Goal: Information Seeking & Learning: Learn about a topic

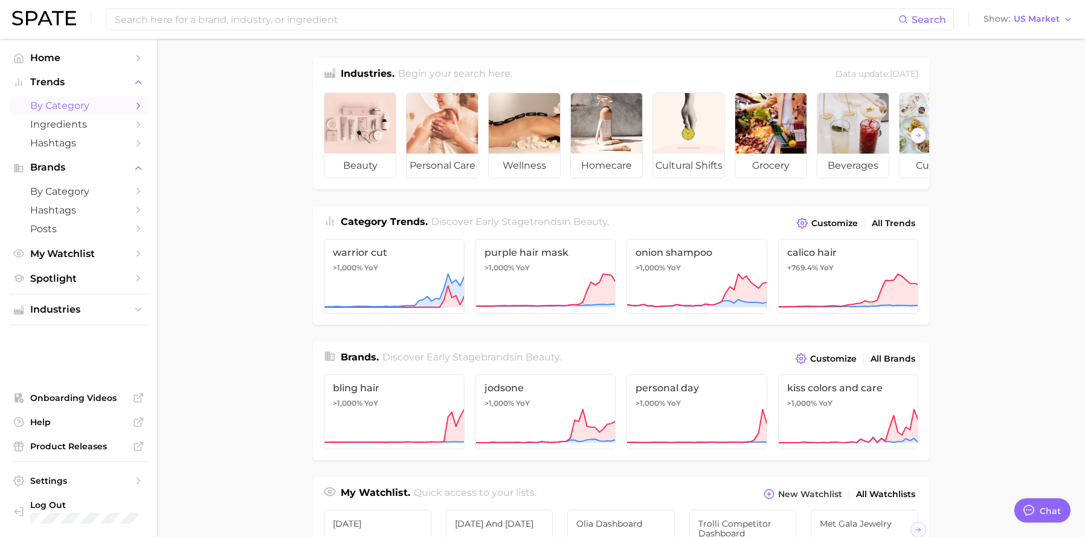
click at [119, 103] on span "by Category" at bounding box center [78, 105] width 97 height 11
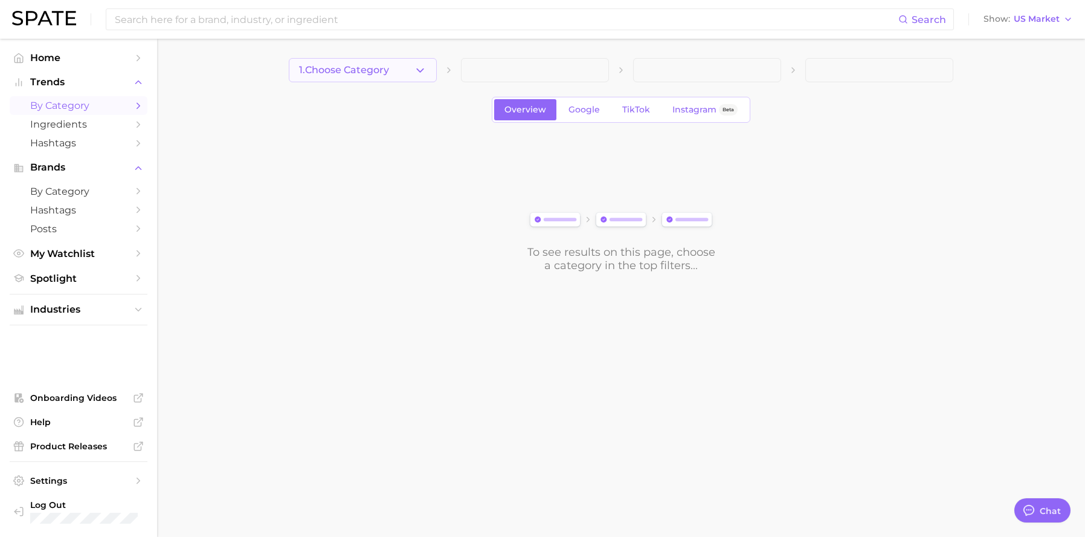
click at [344, 70] on span "1. Choose Category" at bounding box center [344, 70] width 90 height 11
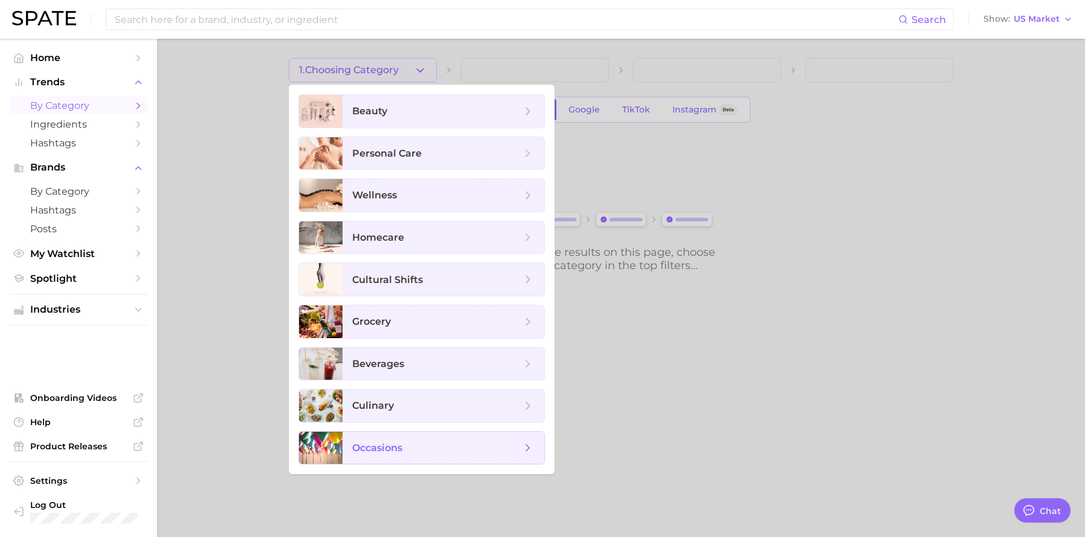
click at [374, 442] on span "occasions" at bounding box center [377, 447] width 50 height 11
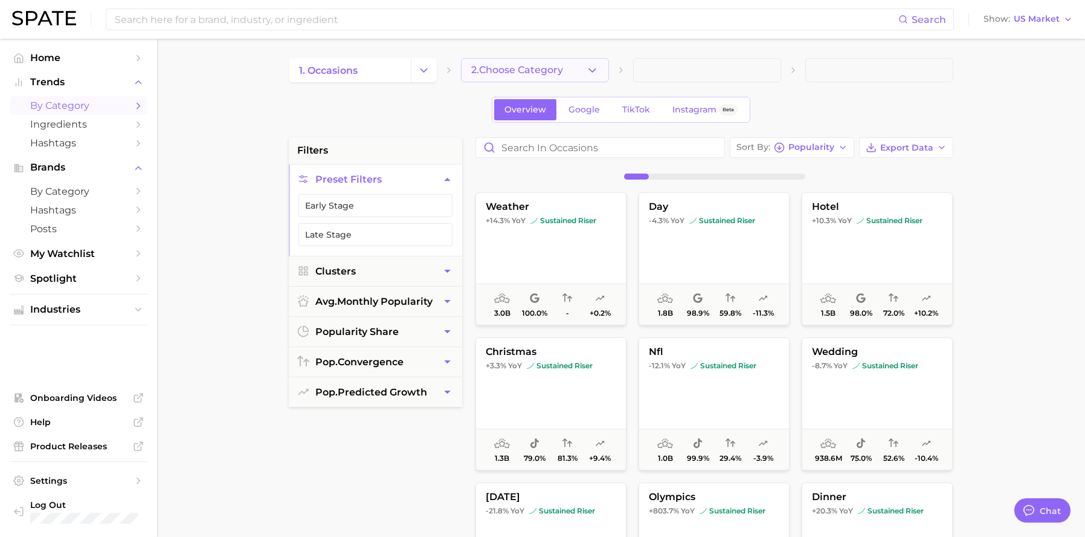
click at [483, 58] on button "2. Choose Category" at bounding box center [535, 70] width 148 height 24
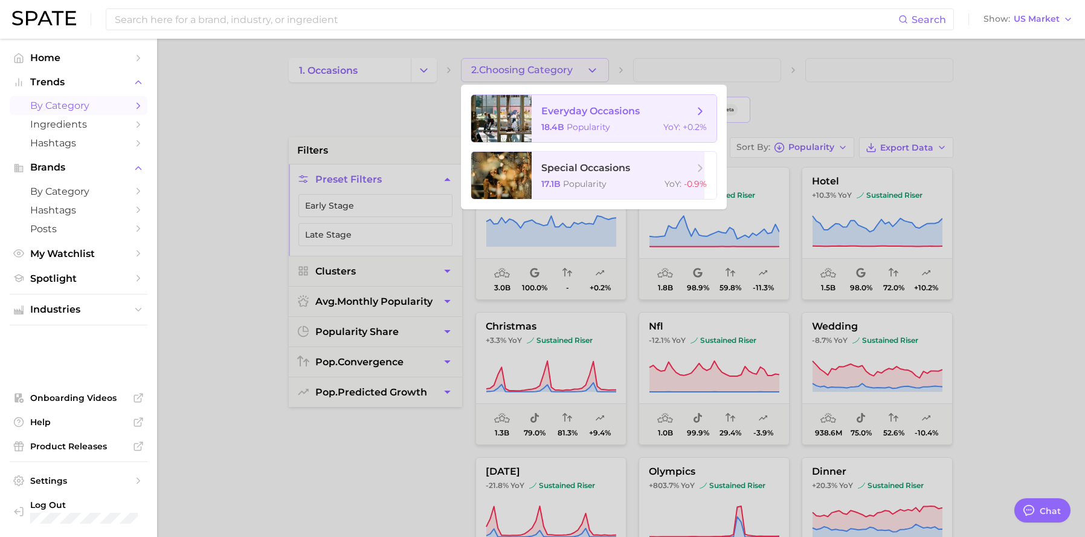
click at [575, 132] on span "Popularity" at bounding box center [589, 126] width 44 height 11
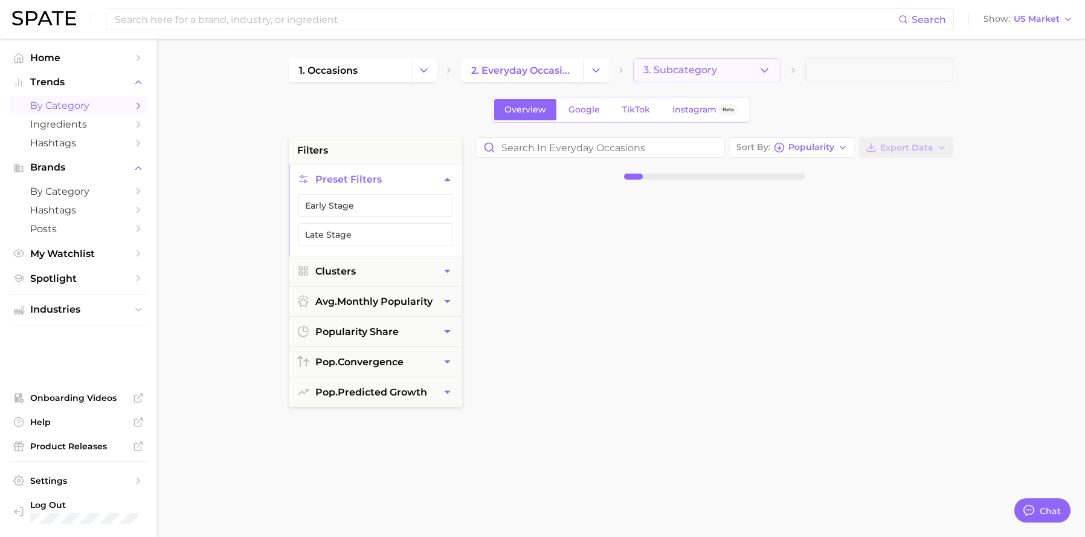
click at [654, 70] on span "3. Subcategory" at bounding box center [680, 70] width 74 height 11
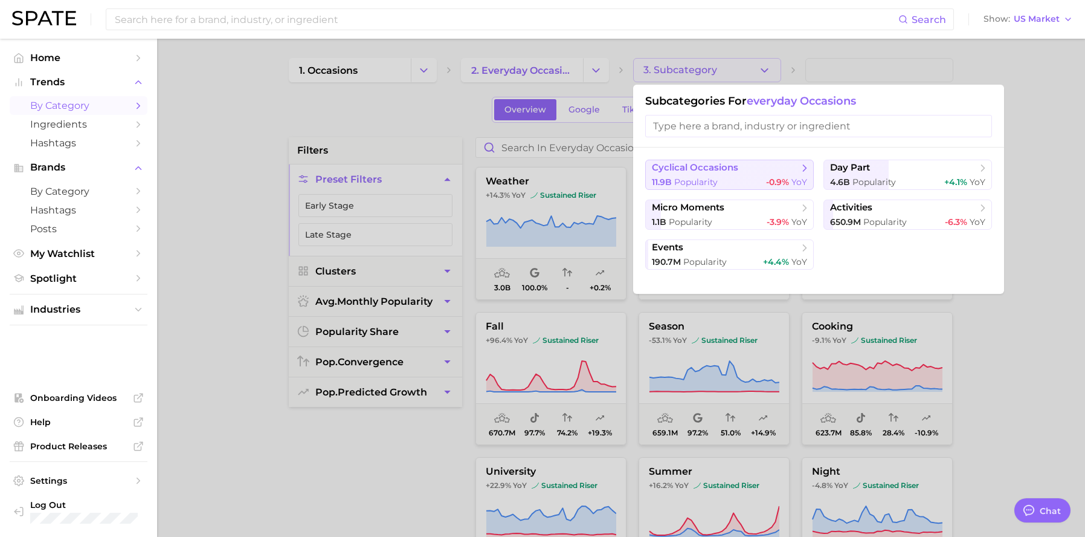
click at [769, 166] on span "cyclical occasions" at bounding box center [725, 168] width 147 height 12
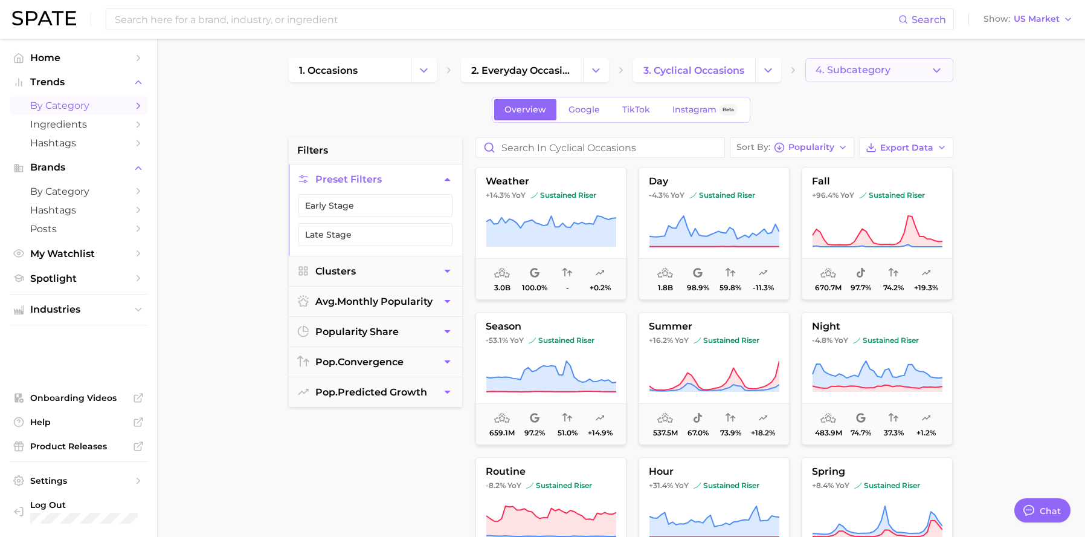
click at [855, 59] on button "4. Subcategory" at bounding box center [879, 70] width 148 height 24
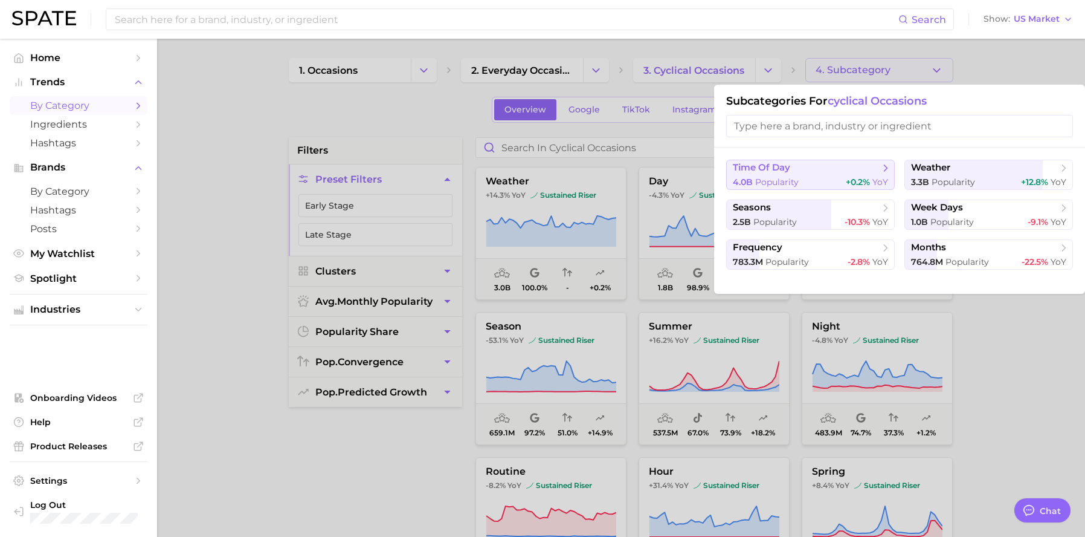
scroll to position [2, 0]
click at [836, 181] on div "4.0b Popularity +0.2% YoY" at bounding box center [810, 180] width 155 height 11
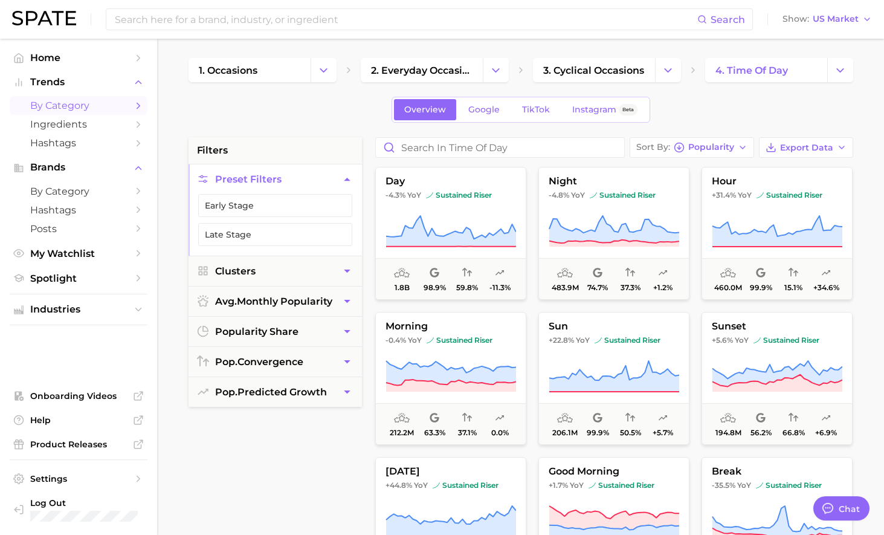
type textarea "x"
